Goal: Transaction & Acquisition: Purchase product/service

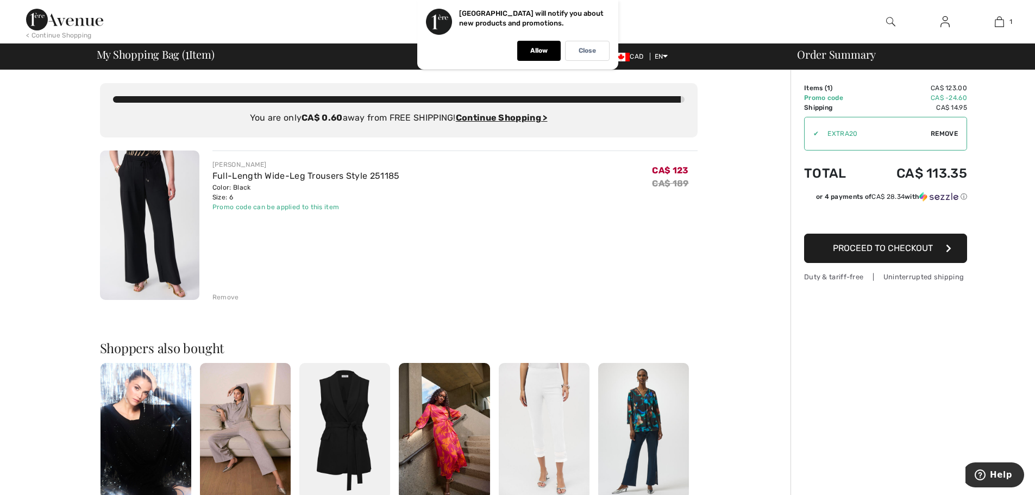
click at [181, 167] on img at bounding box center [149, 225] width 99 height 149
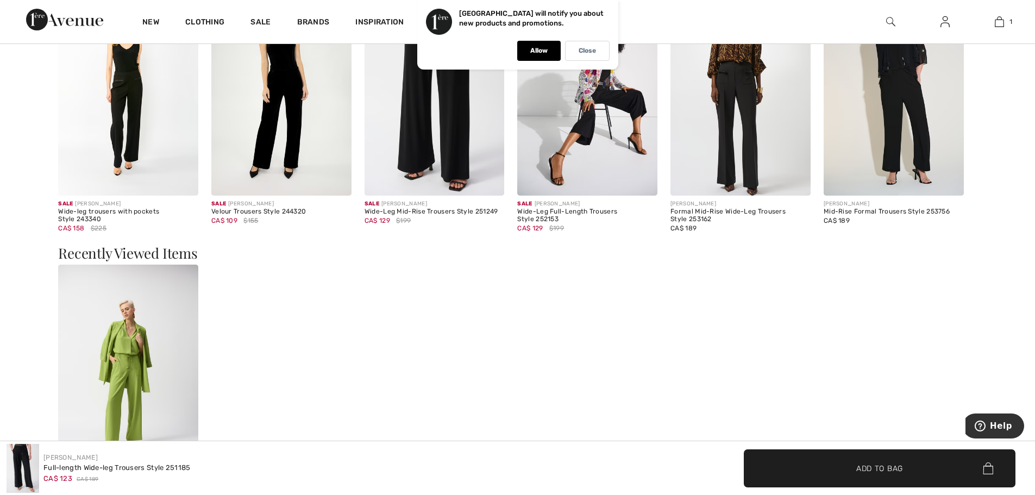
scroll to position [1413, 0]
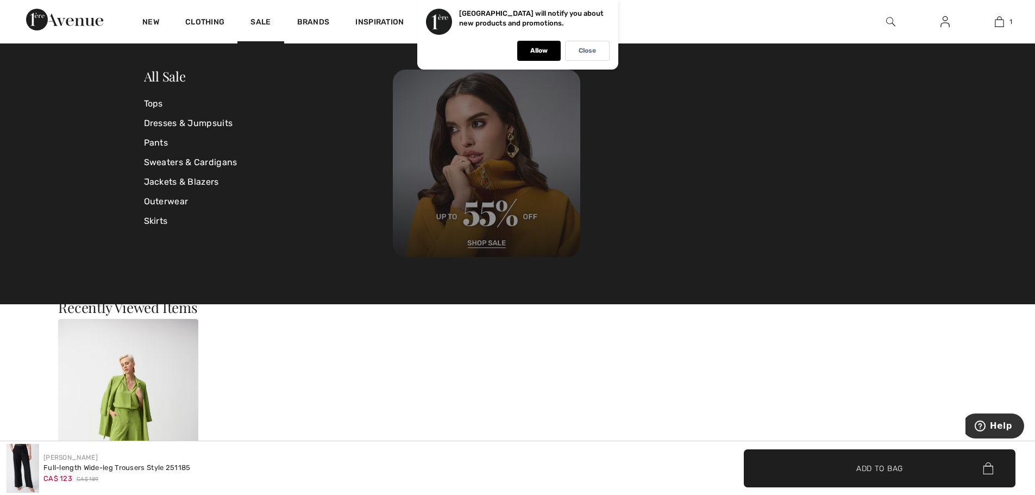
click at [496, 181] on img at bounding box center [486, 163] width 187 height 187
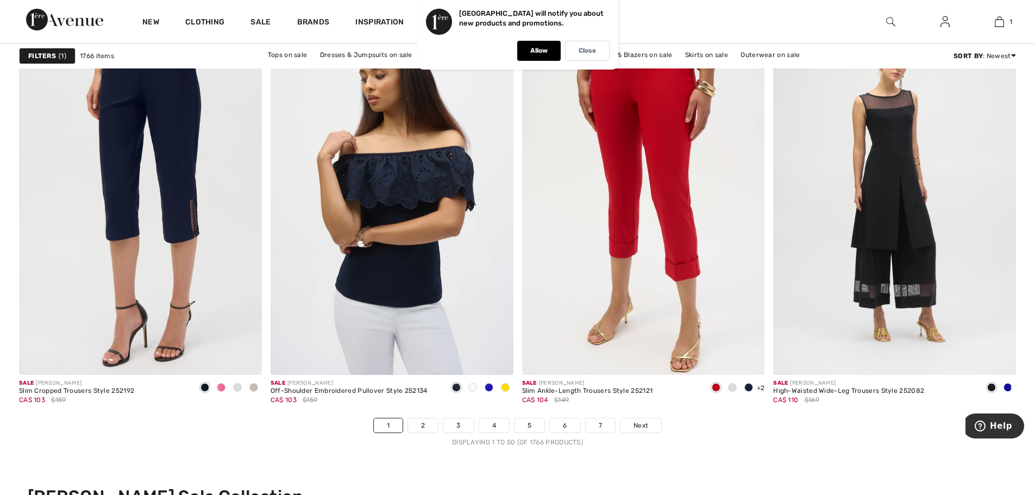
scroll to position [6358, 0]
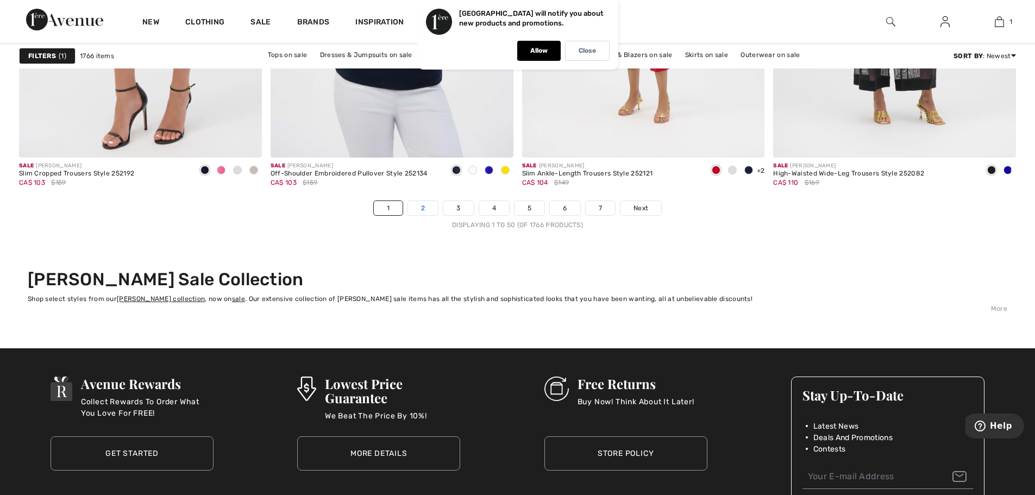
click at [427, 212] on link "2" at bounding box center [423, 208] width 30 height 14
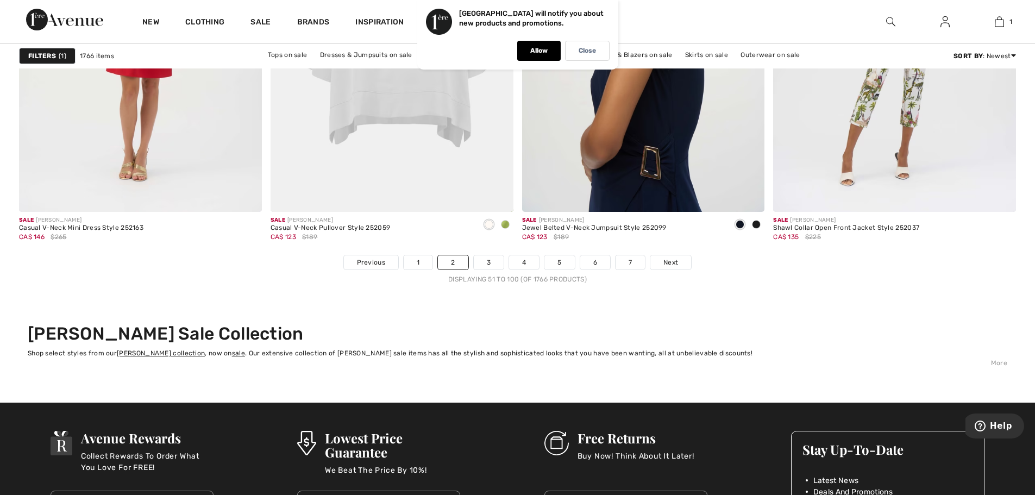
scroll to position [6358, 0]
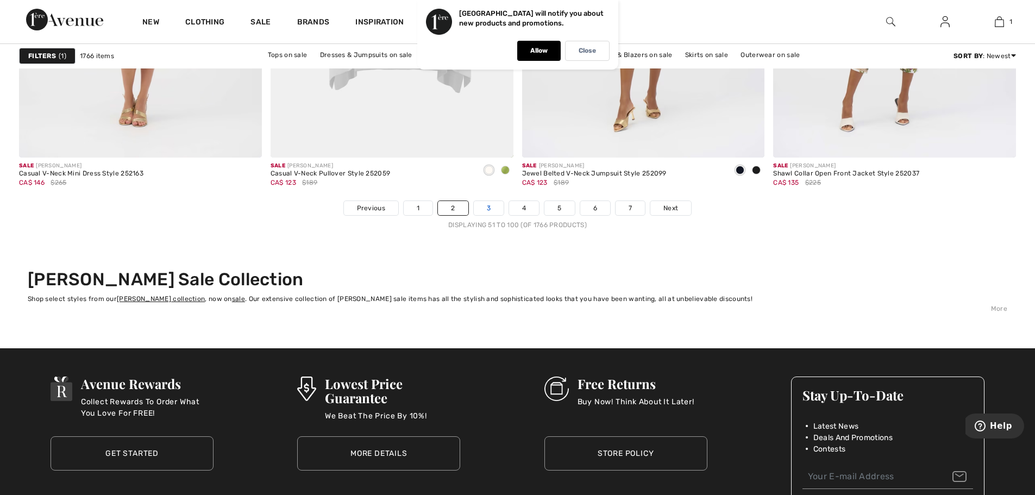
click at [493, 205] on link "3" at bounding box center [489, 208] width 30 height 14
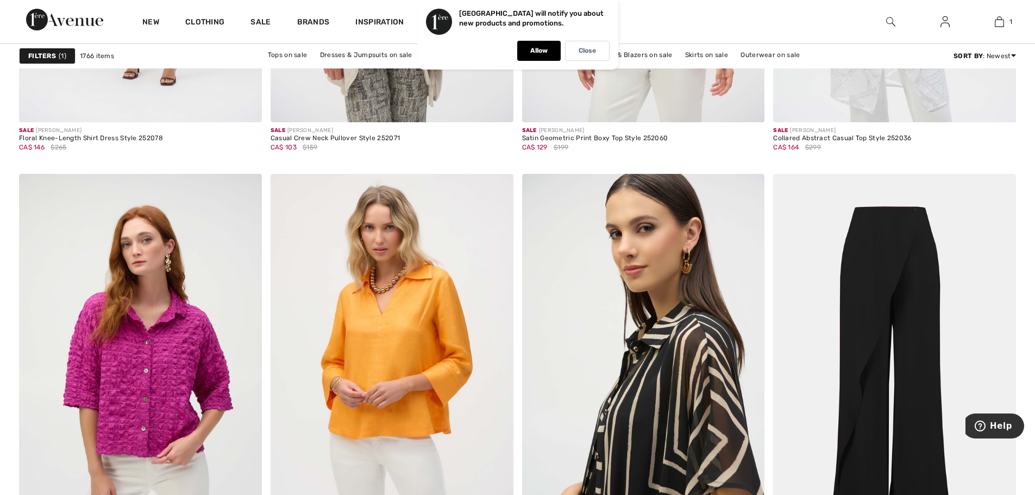
scroll to position [6032, 0]
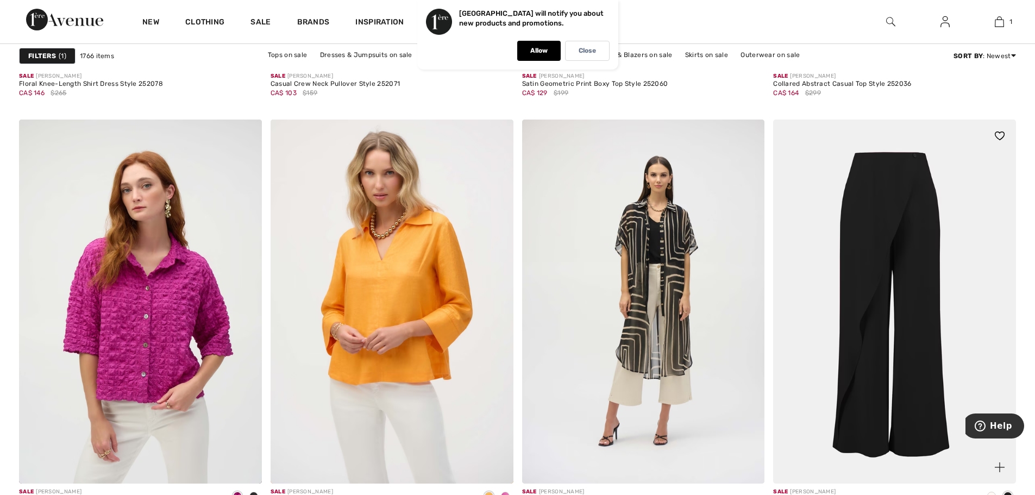
click at [838, 253] on img at bounding box center [894, 302] width 243 height 364
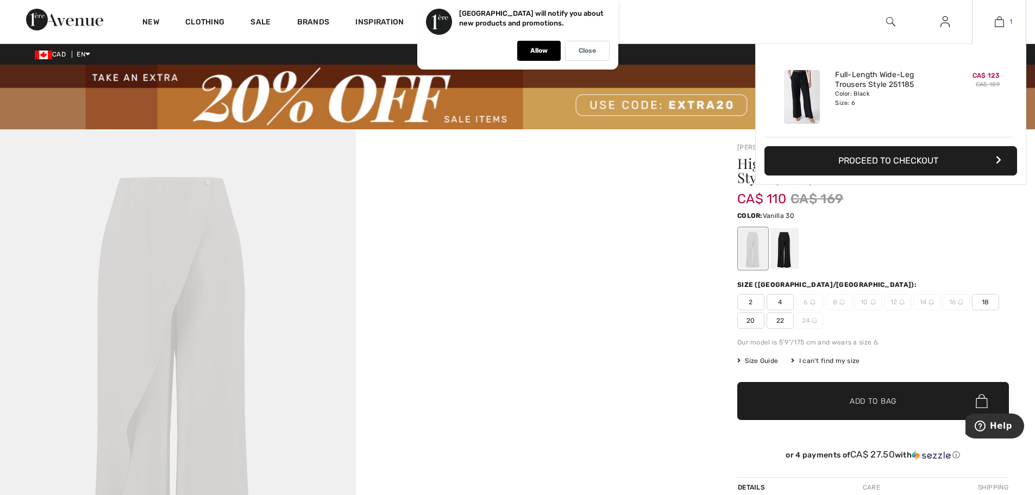
click at [1001, 20] on img at bounding box center [999, 21] width 9 height 13
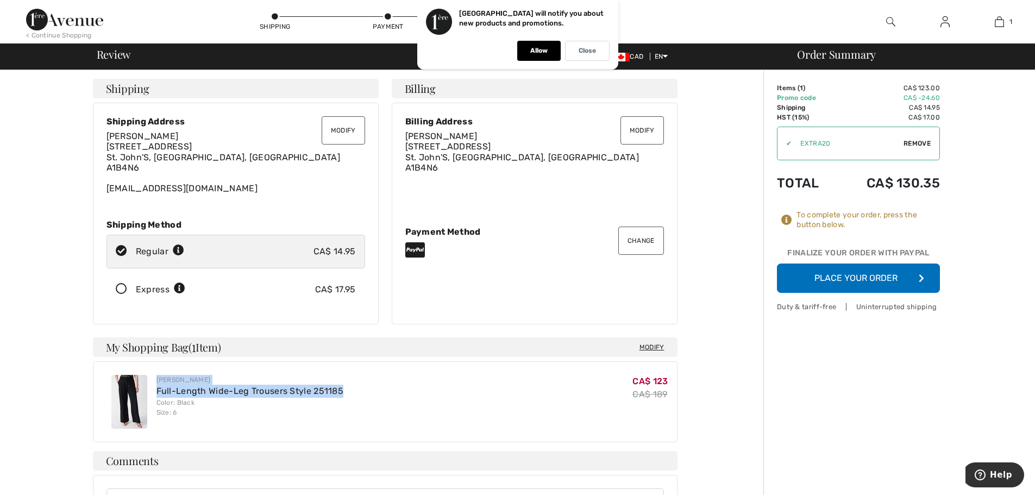
drag, startPoint x: 341, startPoint y: 388, endPoint x: 134, endPoint y: 387, distance: 206.5
click at [134, 387] on div "[PERSON_NAME] Full-Length Wide-Leg Trousers Style 251185 Color: Black Size: 6 C…" at bounding box center [385, 401] width 566 height 71
copy div "[PERSON_NAME] Full-Length Wide-Leg Trousers Style 251185"
